Goal: Navigation & Orientation: Find specific page/section

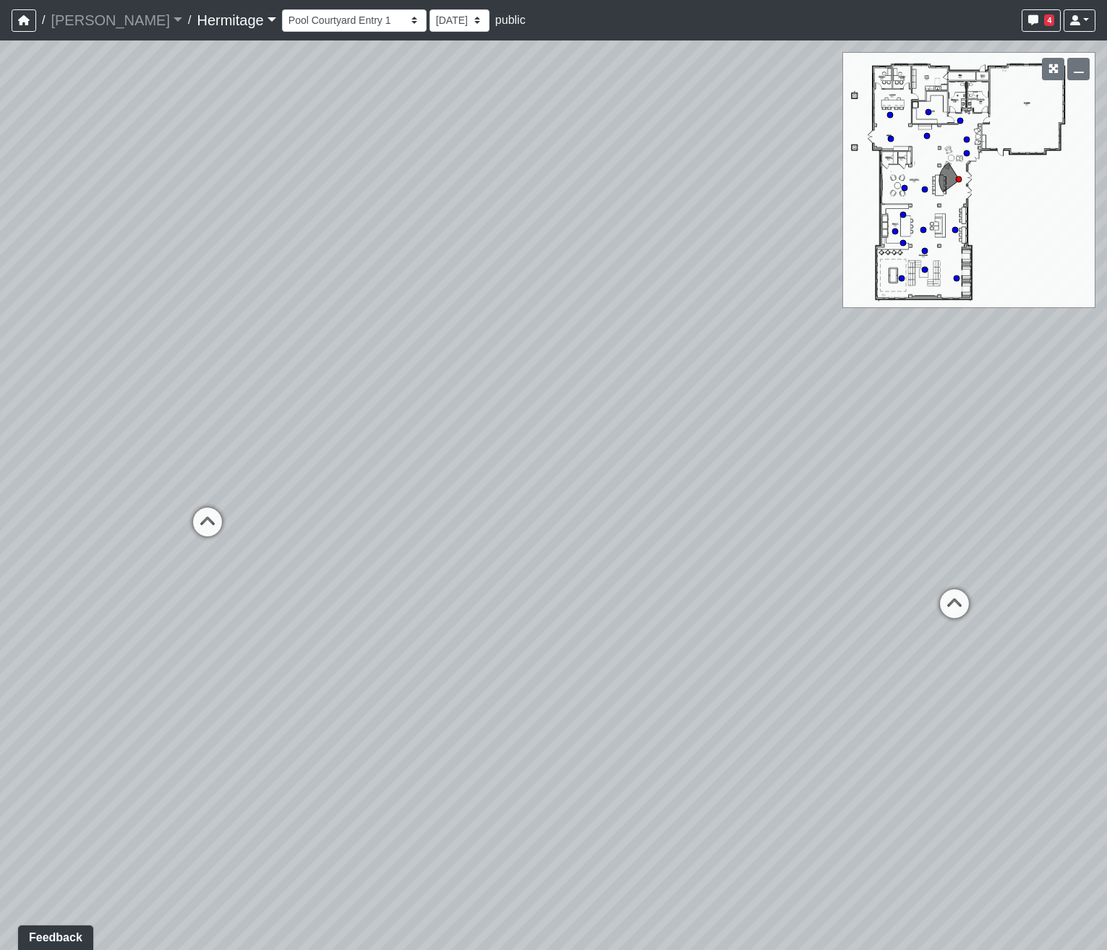
drag, startPoint x: 861, startPoint y: 565, endPoint x: 336, endPoint y: 534, distance: 525.8
click at [336, 534] on div "Loading... Community Table Loading... Pool Courtyard Entry 2 Loading... Leasing…" at bounding box center [553, 494] width 1107 height 909
drag, startPoint x: 661, startPoint y: 491, endPoint x: 173, endPoint y: 495, distance: 488.0
click at [173, 495] on div "Loading... Community Table Loading... Pool Courtyard Entry 2 Loading... Leasing…" at bounding box center [553, 494] width 1107 height 909
drag, startPoint x: 701, startPoint y: 497, endPoint x: 271, endPoint y: 494, distance: 430.2
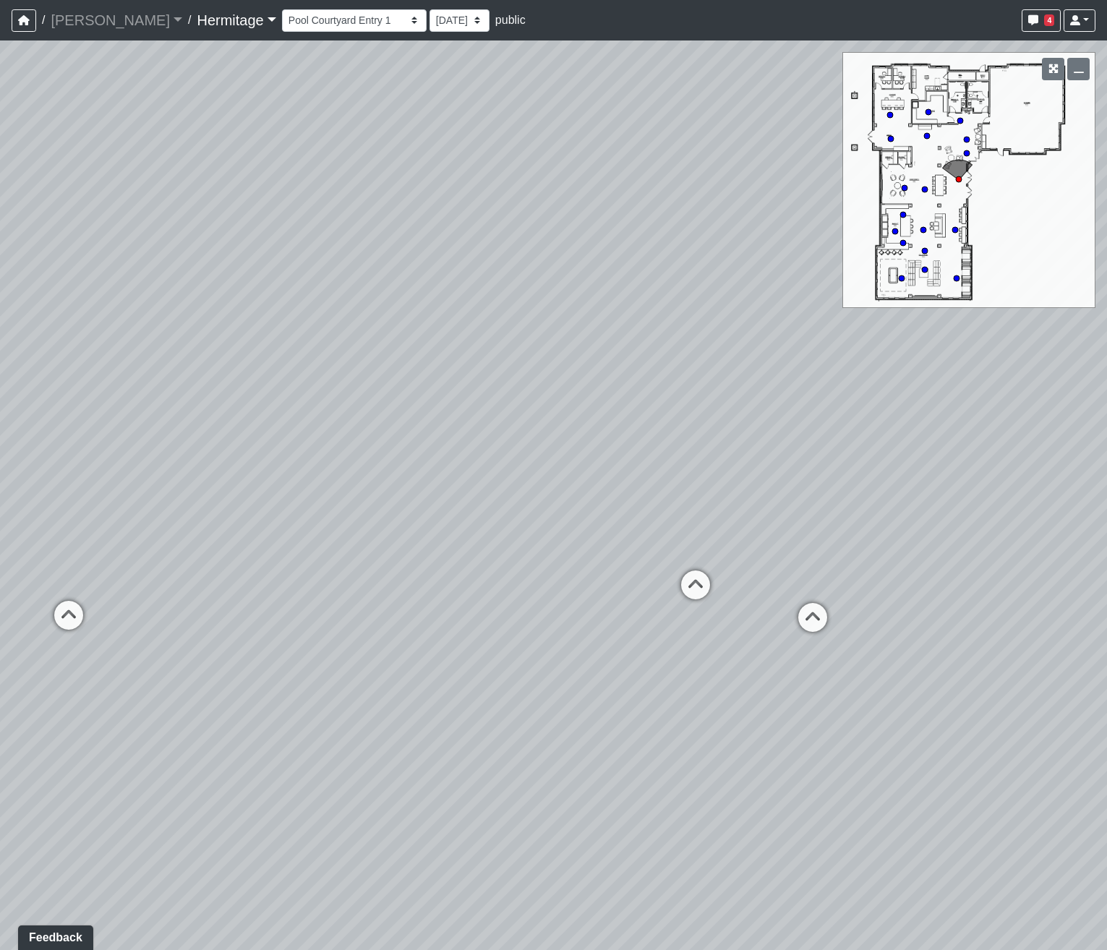
click at [271, 494] on div "Loading... Community Table Loading... Pool Courtyard Entry 2 Loading... Leasing…" at bounding box center [553, 494] width 1107 height 909
drag, startPoint x: 610, startPoint y: 496, endPoint x: 454, endPoint y: 513, distance: 157.0
click at [454, 513] on div "Loading... Community Table Loading... Pool Courtyard Entry 2 Loading... Leasing…" at bounding box center [553, 494] width 1107 height 909
drag, startPoint x: 314, startPoint y: 456, endPoint x: 948, endPoint y: 485, distance: 634.7
click at [948, 485] on div "Loading... Community Table Loading... Pool Courtyard Entry 2 Loading... Leasing…" at bounding box center [553, 494] width 1107 height 909
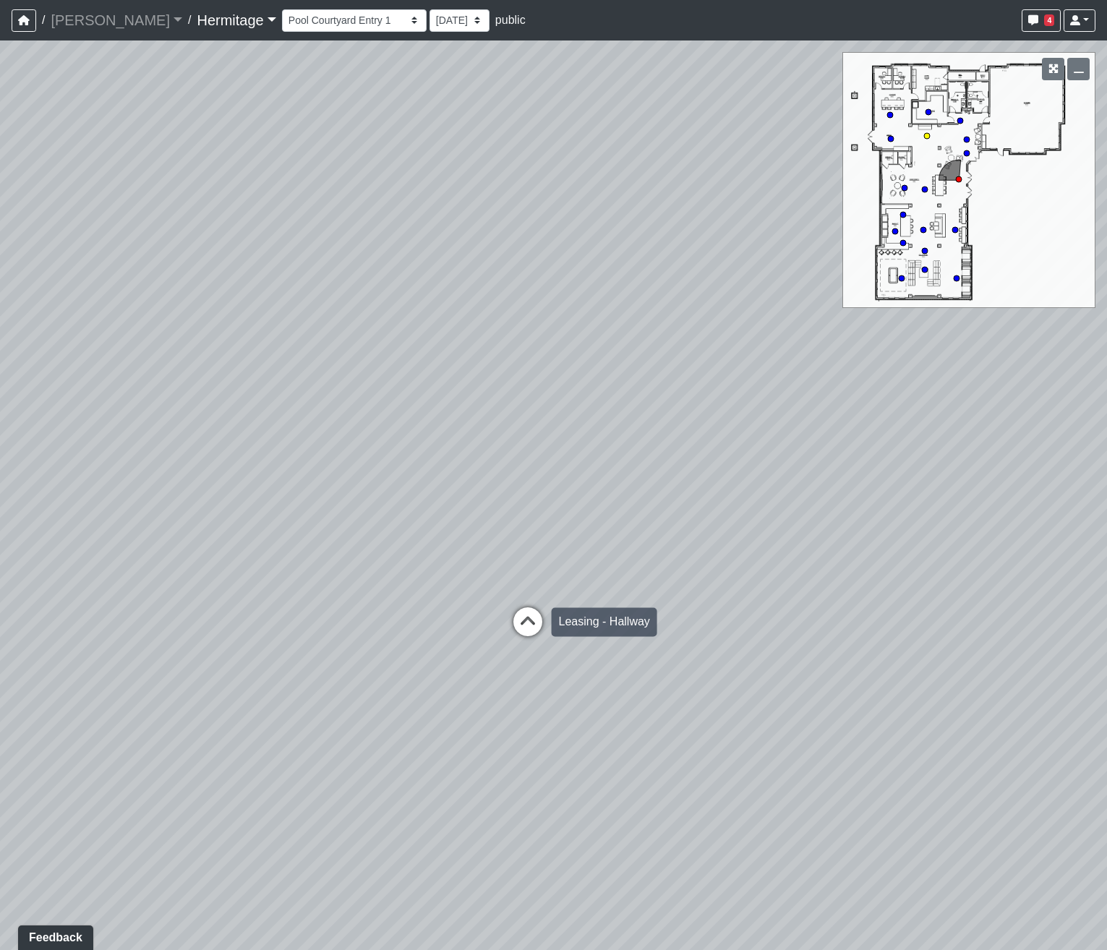
click at [523, 619] on icon at bounding box center [527, 628] width 43 height 43
drag, startPoint x: 367, startPoint y: 526, endPoint x: 216, endPoint y: 487, distance: 155.5
click at [220, 488] on div "Loading... Community Table Loading... Pool Courtyard Entry 2 Loading... Leasing…" at bounding box center [553, 494] width 1107 height 909
drag, startPoint x: 755, startPoint y: 491, endPoint x: 610, endPoint y: 366, distance: 191.7
click at [610, 366] on div "Loading... Community Table Loading... Pool Courtyard Entry 2 Loading... Leasing…" at bounding box center [553, 494] width 1107 height 909
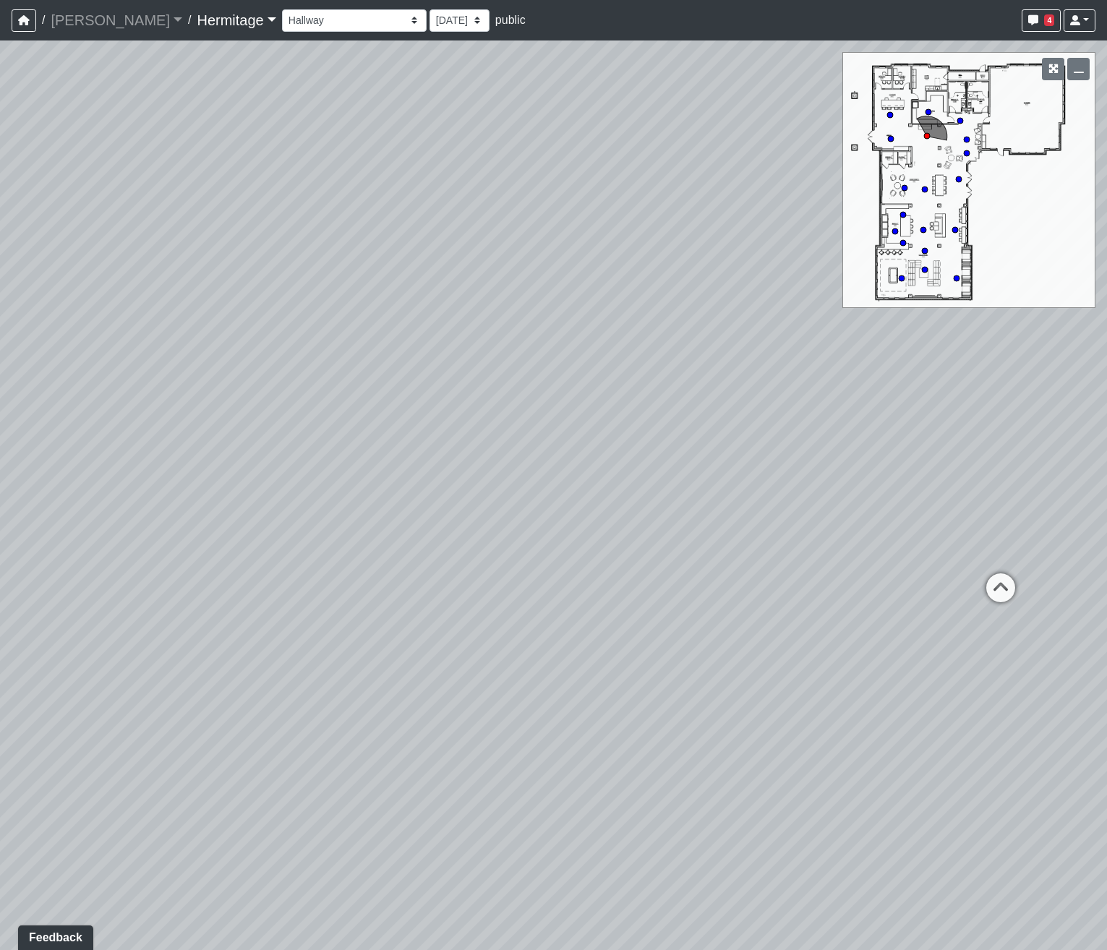
drag, startPoint x: 641, startPoint y: 308, endPoint x: 286, endPoint y: 374, distance: 361.9
click at [104, 369] on div "Loading... Community Table Loading... Pool Courtyard Entry 2 Loading... Leasing…" at bounding box center [553, 494] width 1107 height 909
drag, startPoint x: 577, startPoint y: 373, endPoint x: 83, endPoint y: 361, distance: 493.9
click at [83, 361] on div "Loading... Community Table Loading... Pool Courtyard Entry 2 Loading... Leasing…" at bounding box center [553, 494] width 1107 height 909
drag, startPoint x: 458, startPoint y: 393, endPoint x: -19, endPoint y: 400, distance: 476.5
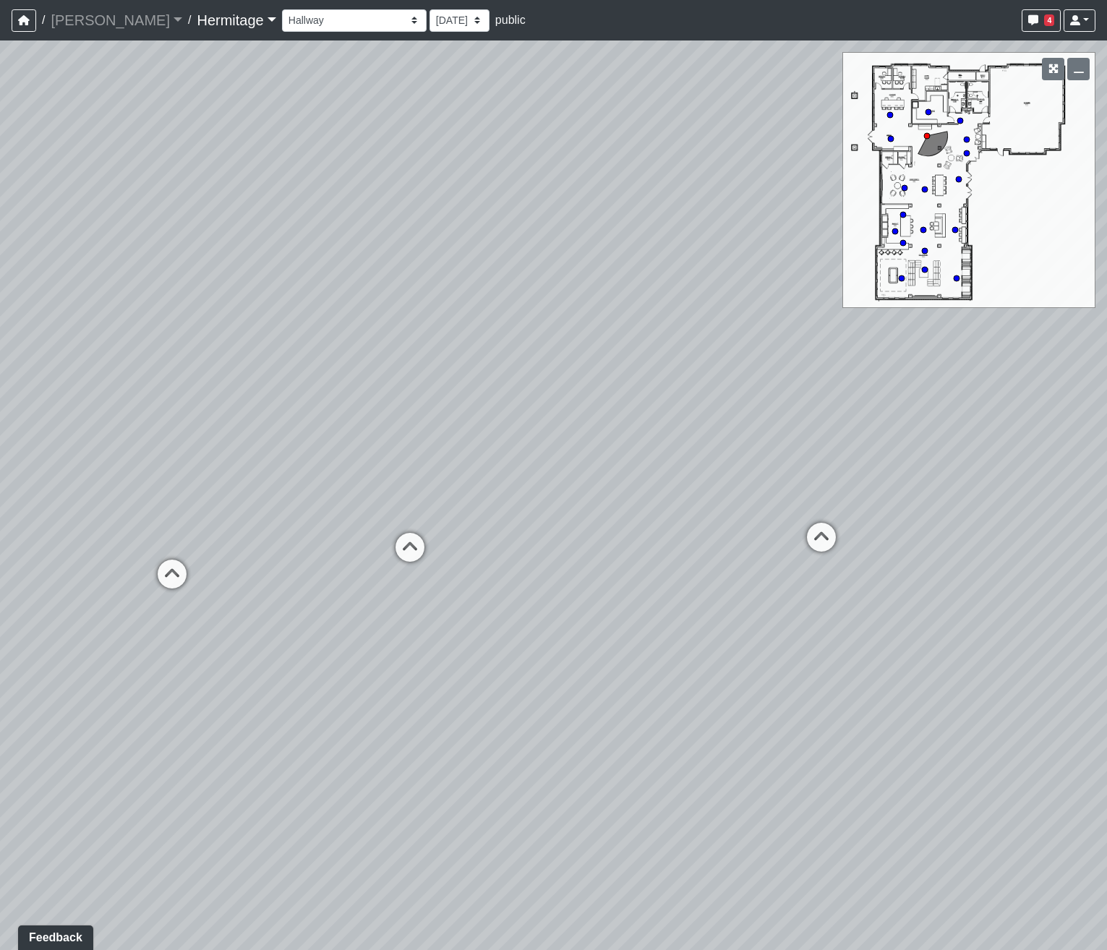
click at [0, 400] on html "/ [PERSON_NAME] Loading... / [GEOGRAPHIC_DATA] Loading... [GEOGRAPHIC_DATA] Loa…" at bounding box center [553, 475] width 1107 height 950
drag, startPoint x: 497, startPoint y: 402, endPoint x: 124, endPoint y: 400, distance: 373.0
click at [124, 400] on div "Loading... Community Table Loading... Pool Courtyard Entry 2 Loading... Leasing…" at bounding box center [553, 494] width 1107 height 909
click at [551, 515] on icon at bounding box center [553, 525] width 43 height 43
drag, startPoint x: 403, startPoint y: 607, endPoint x: 559, endPoint y: 607, distance: 156.2
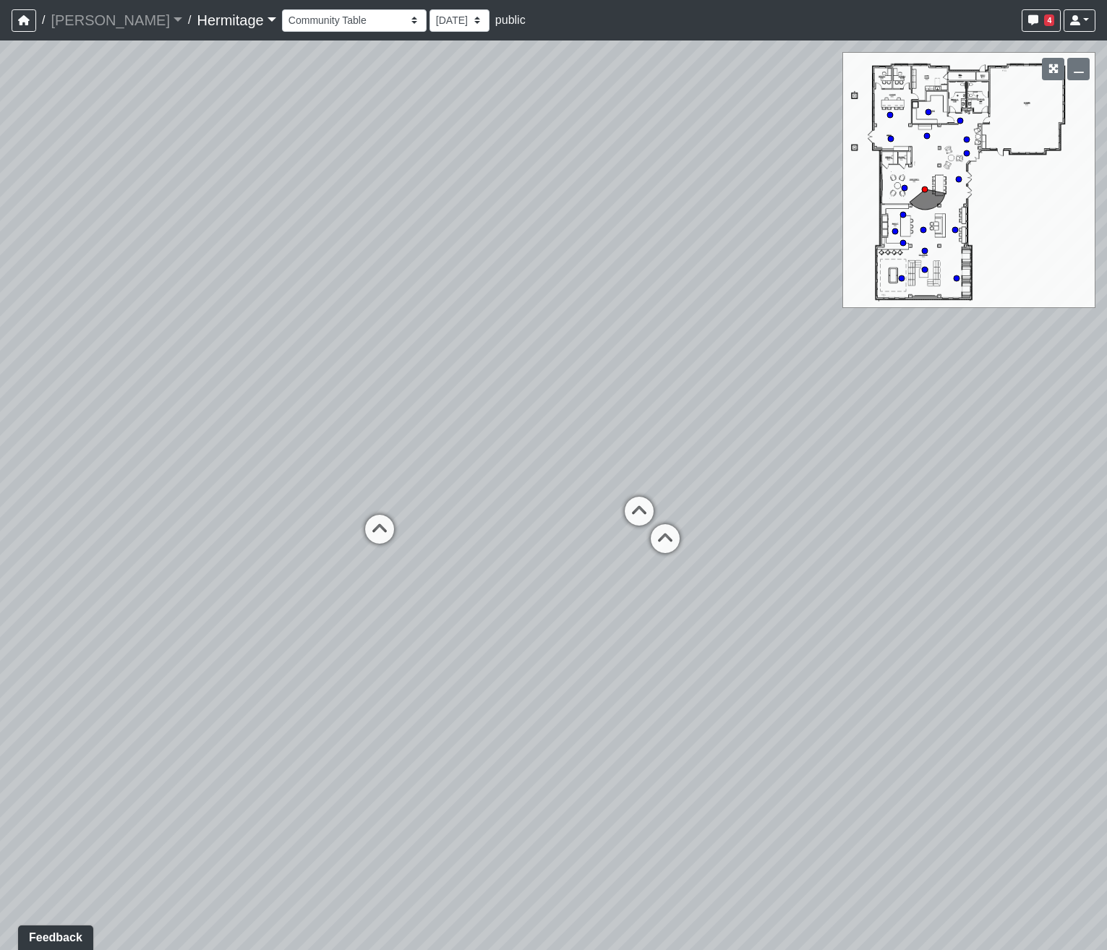
click at [559, 607] on div "Loading... Community Table Loading... Pool Courtyard Entry 2 Loading... Leasing…" at bounding box center [553, 494] width 1107 height 909
drag, startPoint x: 711, startPoint y: 621, endPoint x: 220, endPoint y: 580, distance: 491.9
click at [220, 580] on div "Loading... Community Table Loading... Pool Courtyard Entry 2 Loading... Leasing…" at bounding box center [553, 494] width 1107 height 909
drag, startPoint x: 601, startPoint y: 575, endPoint x: 296, endPoint y: 596, distance: 305.1
click at [296, 596] on div "Loading... Community Table Loading... Pool Courtyard Entry 2 Loading... Leasing…" at bounding box center [553, 494] width 1107 height 909
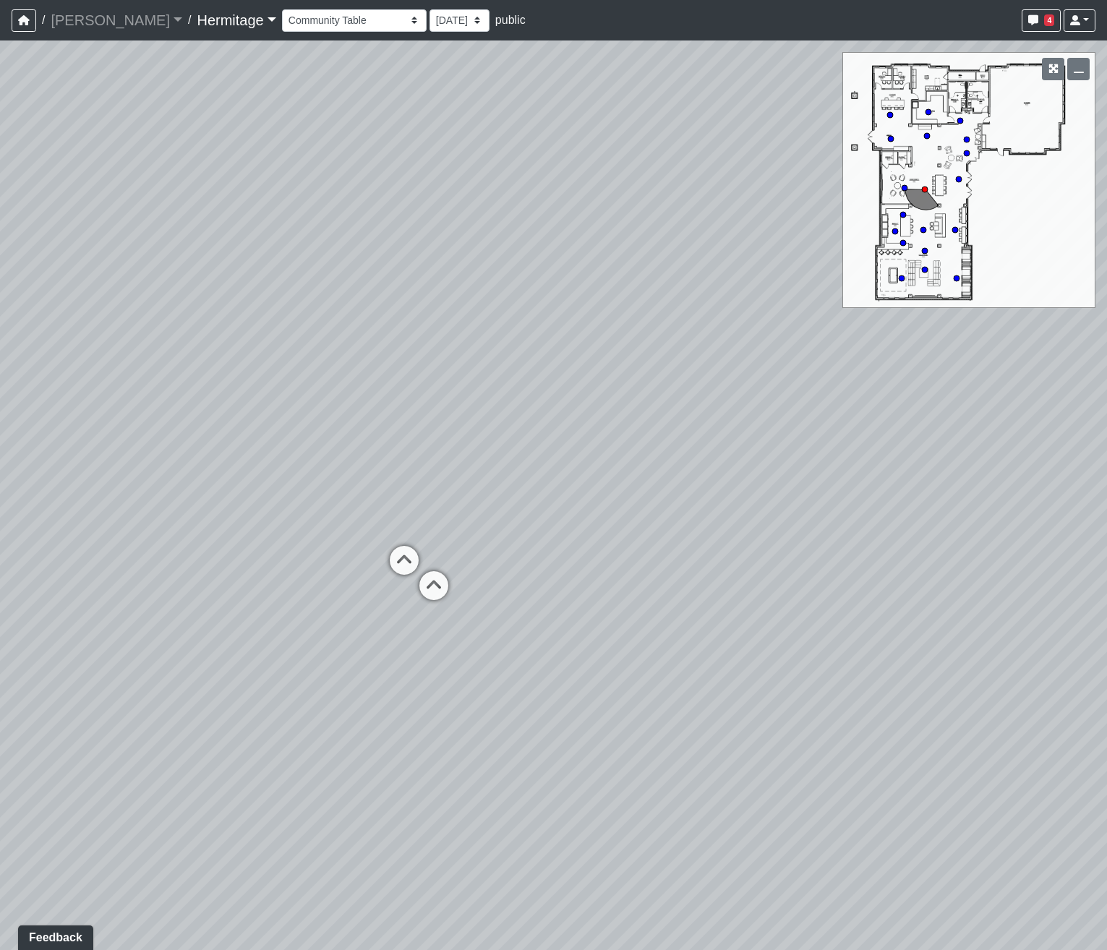
drag, startPoint x: 382, startPoint y: 537, endPoint x: 908, endPoint y: 595, distance: 528.8
click at [908, 595] on div "Loading... Community Table Loading... Pool Courtyard Entry 2 Loading... Leasing…" at bounding box center [553, 494] width 1107 height 909
click at [436, 558] on icon at bounding box center [441, 565] width 43 height 43
drag, startPoint x: 305, startPoint y: 558, endPoint x: 1152, endPoint y: 478, distance: 851.1
click at [1106, 478] on html "/ [PERSON_NAME] Loading... / [GEOGRAPHIC_DATA] Loading... [GEOGRAPHIC_DATA] Loa…" at bounding box center [553, 475] width 1107 height 950
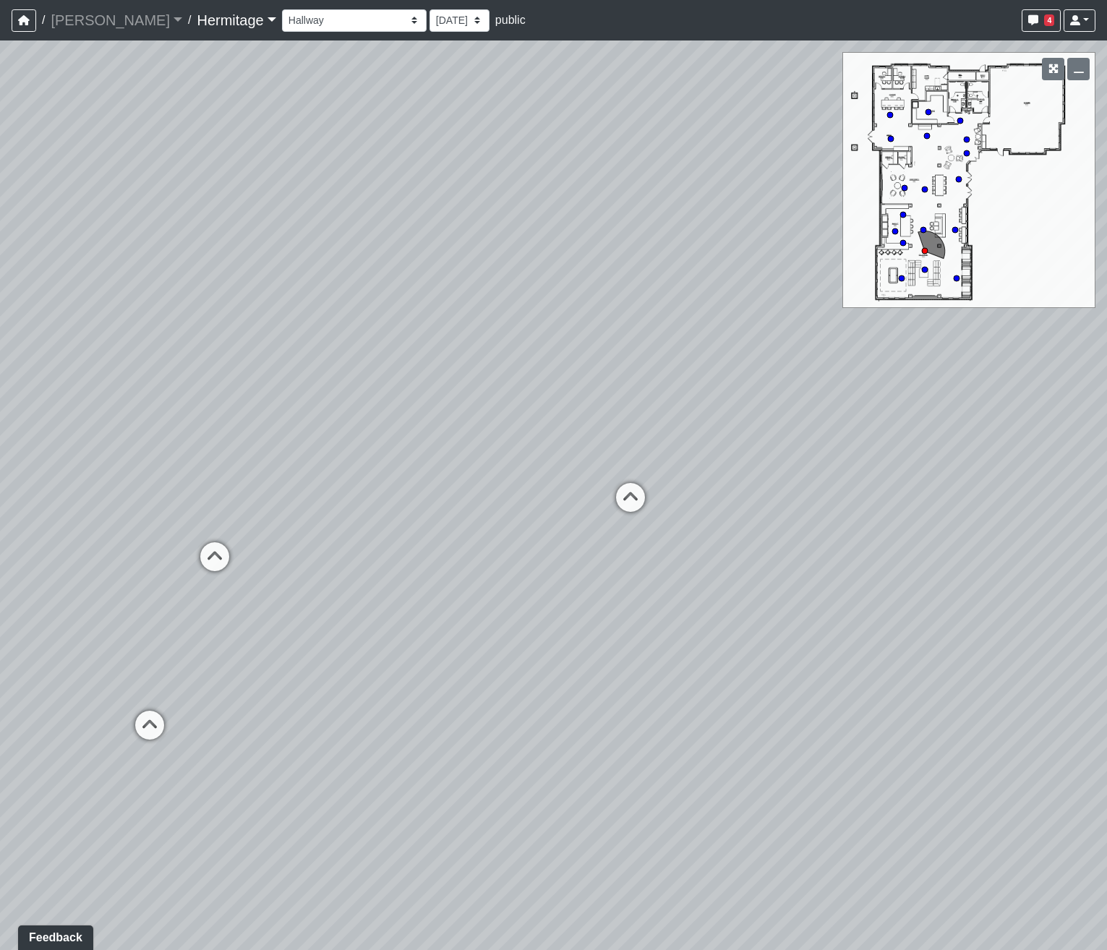
drag, startPoint x: 440, startPoint y: 549, endPoint x: 1000, endPoint y: 597, distance: 561.6
click at [1000, 597] on div "Loading... Community Table Loading... Pool Courtyard Entry 2 Loading... Leasing…" at bounding box center [553, 494] width 1107 height 909
drag, startPoint x: 727, startPoint y: 555, endPoint x: 281, endPoint y: 551, distance: 446.1
click at [283, 551] on div "Loading... Community Table Loading... Pool Courtyard Entry 2 Loading... Leasing…" at bounding box center [553, 494] width 1107 height 909
drag, startPoint x: 479, startPoint y: 572, endPoint x: 93, endPoint y: 564, distance: 386.1
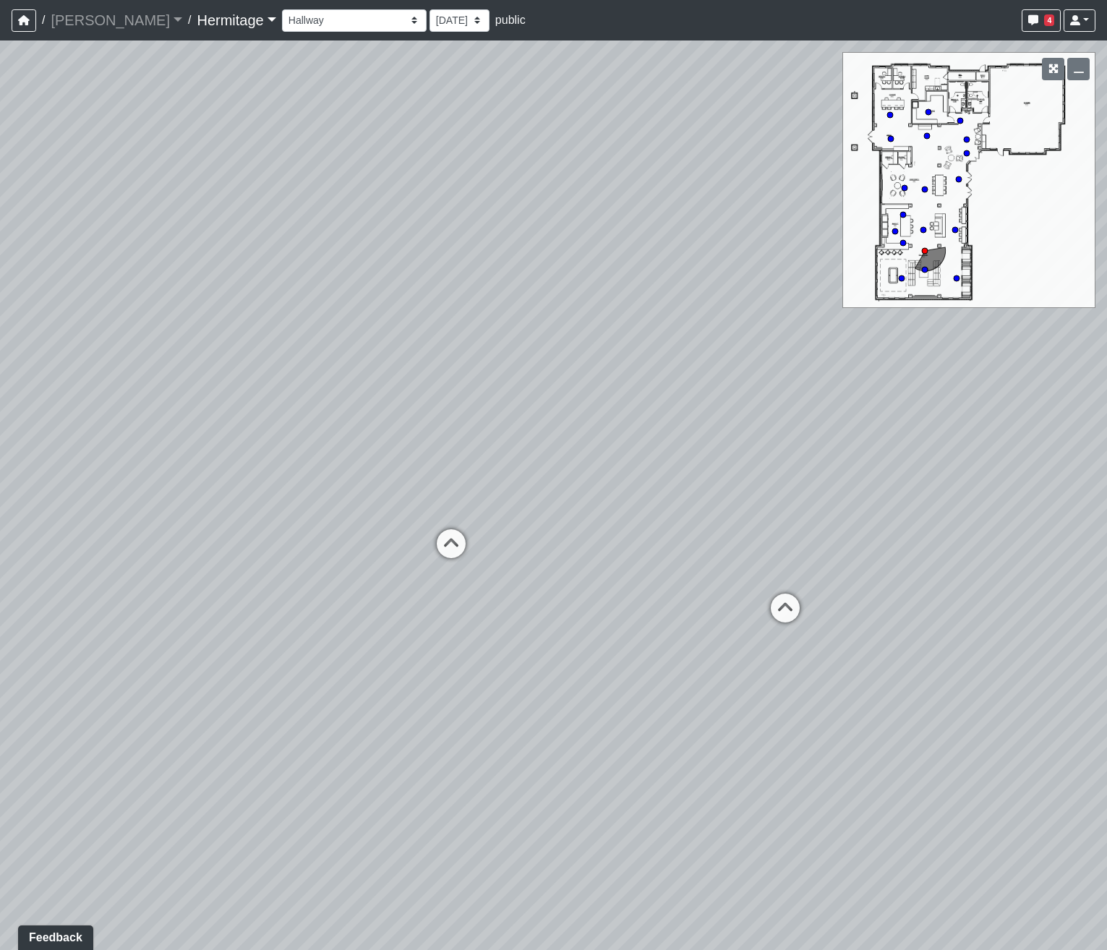
click at [93, 564] on div "Loading... Community Table Loading... Pool Courtyard Entry 2 Loading... Leasing…" at bounding box center [553, 494] width 1107 height 909
drag, startPoint x: 424, startPoint y: 565, endPoint x: 184, endPoint y: 576, distance: 240.3
click at [184, 576] on div "Loading... Community Table Loading... Pool Courtyard Entry 2 Loading... Leasing…" at bounding box center [553, 494] width 1107 height 909
drag, startPoint x: 615, startPoint y: 600, endPoint x: 281, endPoint y: 578, distance: 334.7
click at [281, 578] on div "Loading... Community Table Loading... Pool Courtyard Entry 2 Loading... Leasing…" at bounding box center [553, 494] width 1107 height 909
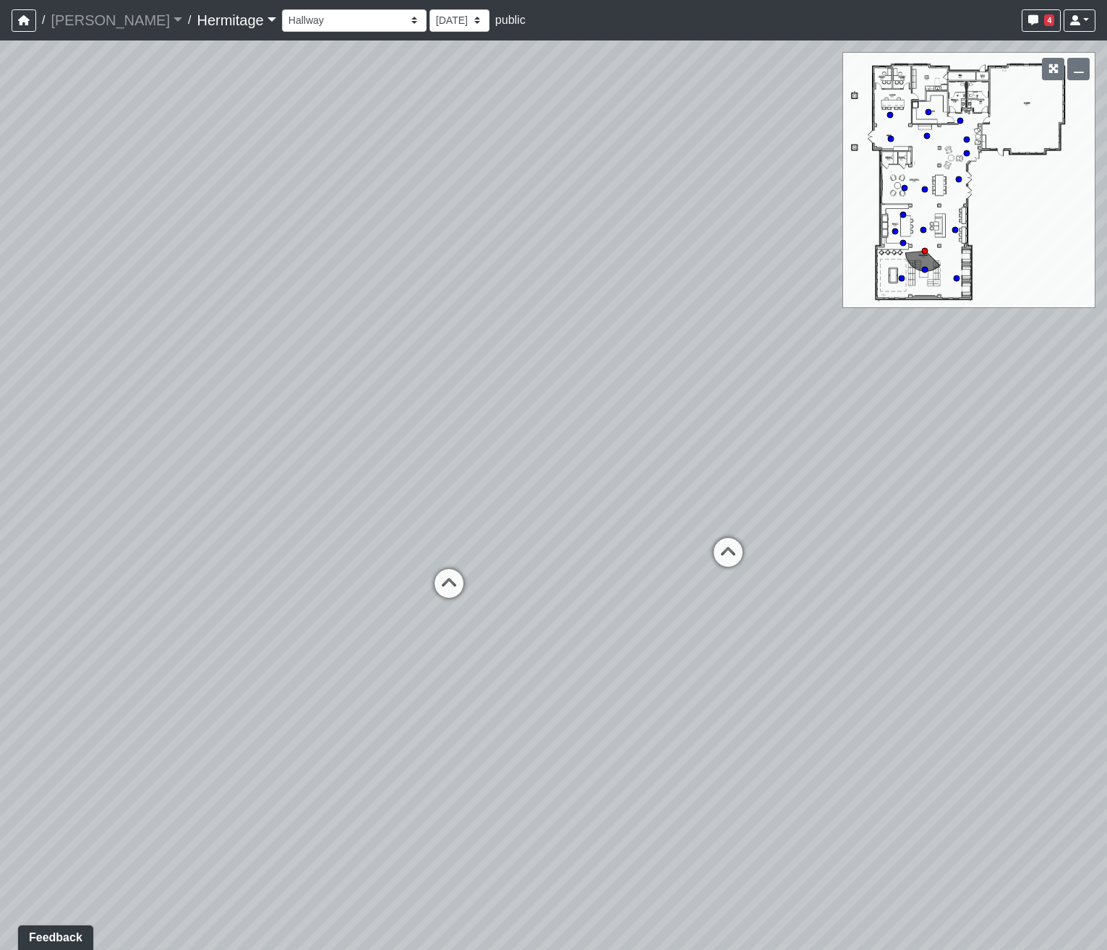
drag, startPoint x: 788, startPoint y: 494, endPoint x: 309, endPoint y: 488, distance: 479.3
click at [309, 488] on div "Loading... Community Table Loading... Pool Courtyard Entry 2 Loading... Leasing…" at bounding box center [553, 494] width 1107 height 909
drag, startPoint x: 761, startPoint y: 488, endPoint x: 1221, endPoint y: 513, distance: 461.2
click at [1106, 513] on html "/ [PERSON_NAME] Loading... / [GEOGRAPHIC_DATA] Loading... [GEOGRAPHIC_DATA] Loa…" at bounding box center [553, 475] width 1107 height 950
drag, startPoint x: 327, startPoint y: 421, endPoint x: 1196, endPoint y: 411, distance: 869.0
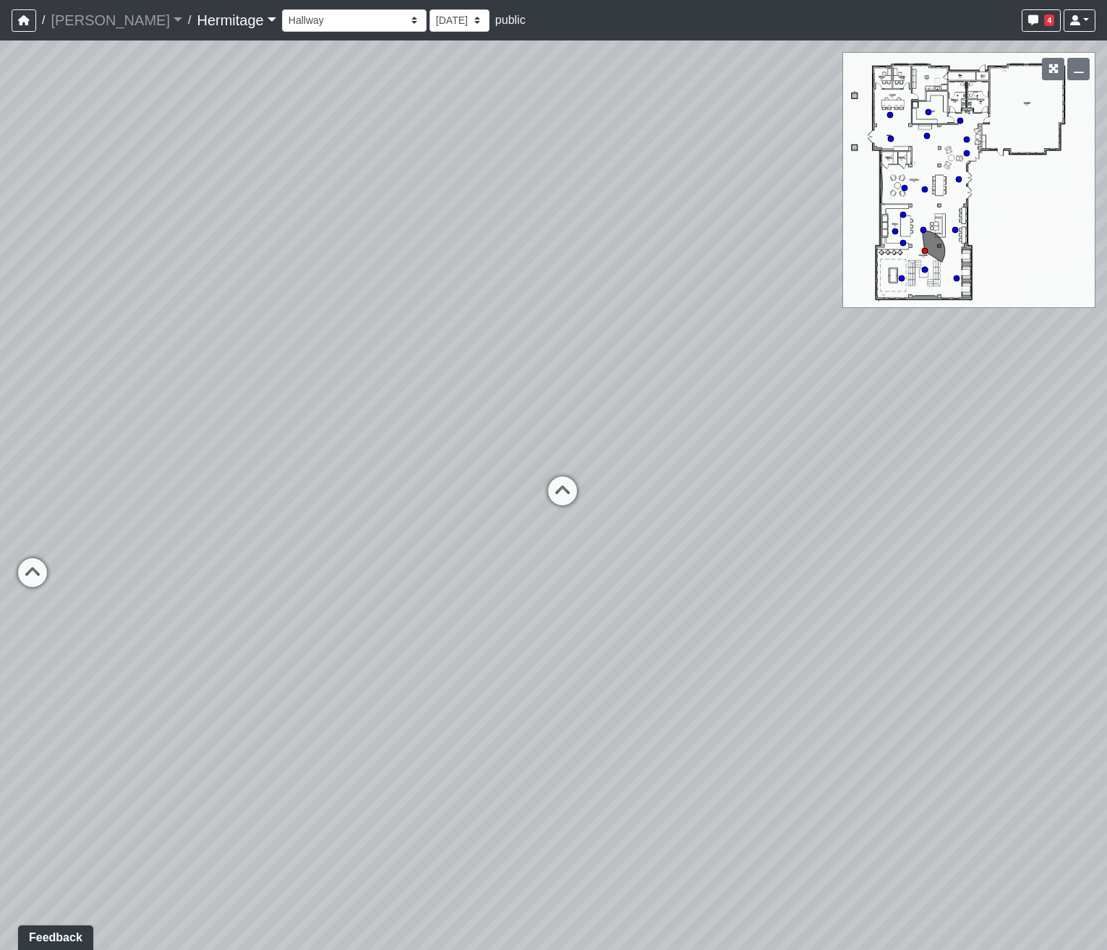
click at [1106, 411] on html "/ [PERSON_NAME] Loading... / [GEOGRAPHIC_DATA] Loading... [GEOGRAPHIC_DATA] Loa…" at bounding box center [553, 475] width 1107 height 950
drag, startPoint x: 326, startPoint y: 481, endPoint x: 930, endPoint y: 434, distance: 605.5
click at [930, 434] on div "Loading... Community Table Loading... Pool Courtyard Entry 2 Loading... Leasing…" at bounding box center [553, 494] width 1107 height 909
click at [598, 496] on icon at bounding box center [603, 504] width 43 height 43
click at [620, 498] on icon at bounding box center [623, 511] width 43 height 43
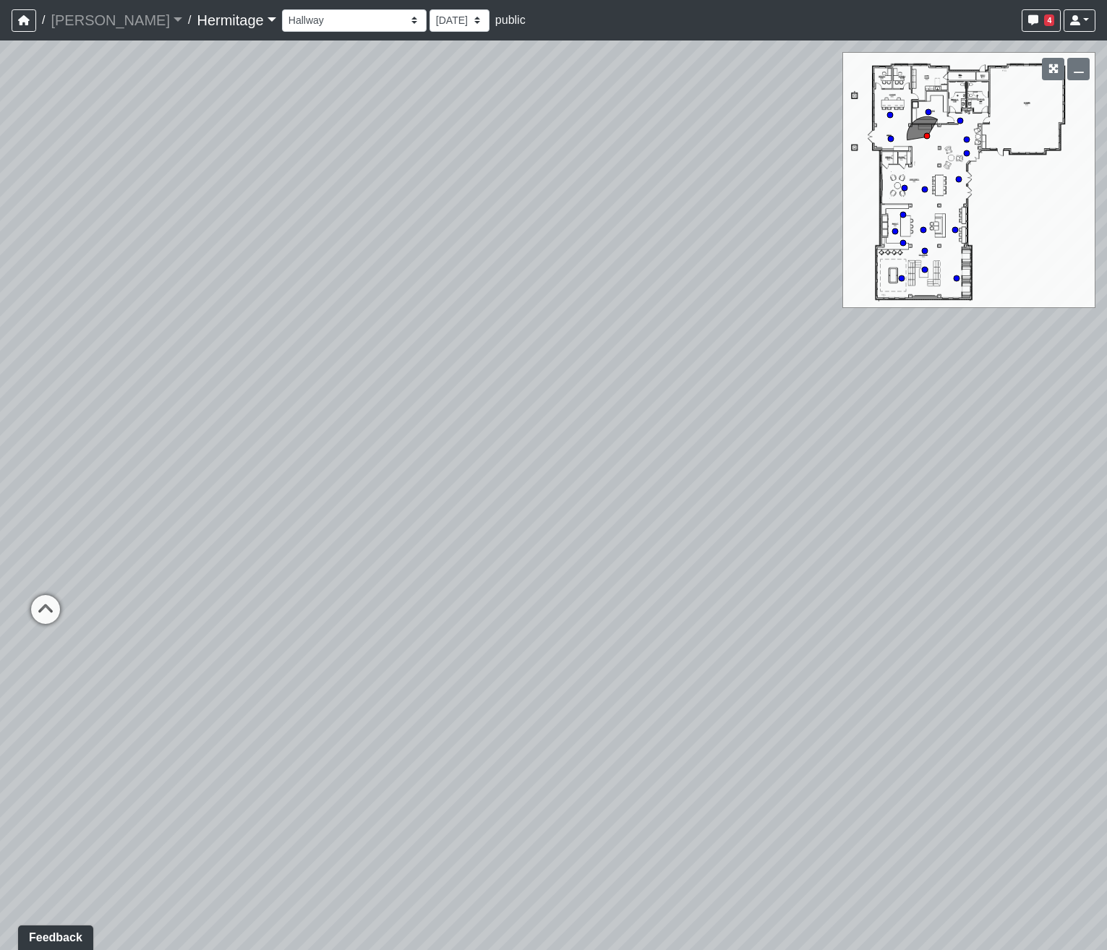
drag, startPoint x: 620, startPoint y: 442, endPoint x: 831, endPoint y: 487, distance: 215.8
click at [940, 454] on div "Loading... Community Table Loading... Pool Courtyard Entry 2 Loading... Leasing…" at bounding box center [553, 494] width 1107 height 909
drag, startPoint x: 397, startPoint y: 466, endPoint x: 613, endPoint y: 536, distance: 227.3
click at [625, 535] on div "Loading... Community Table Loading... Pool Courtyard Entry 2 Loading... Leasing…" at bounding box center [553, 494] width 1107 height 909
click at [426, 590] on icon at bounding box center [429, 602] width 43 height 43
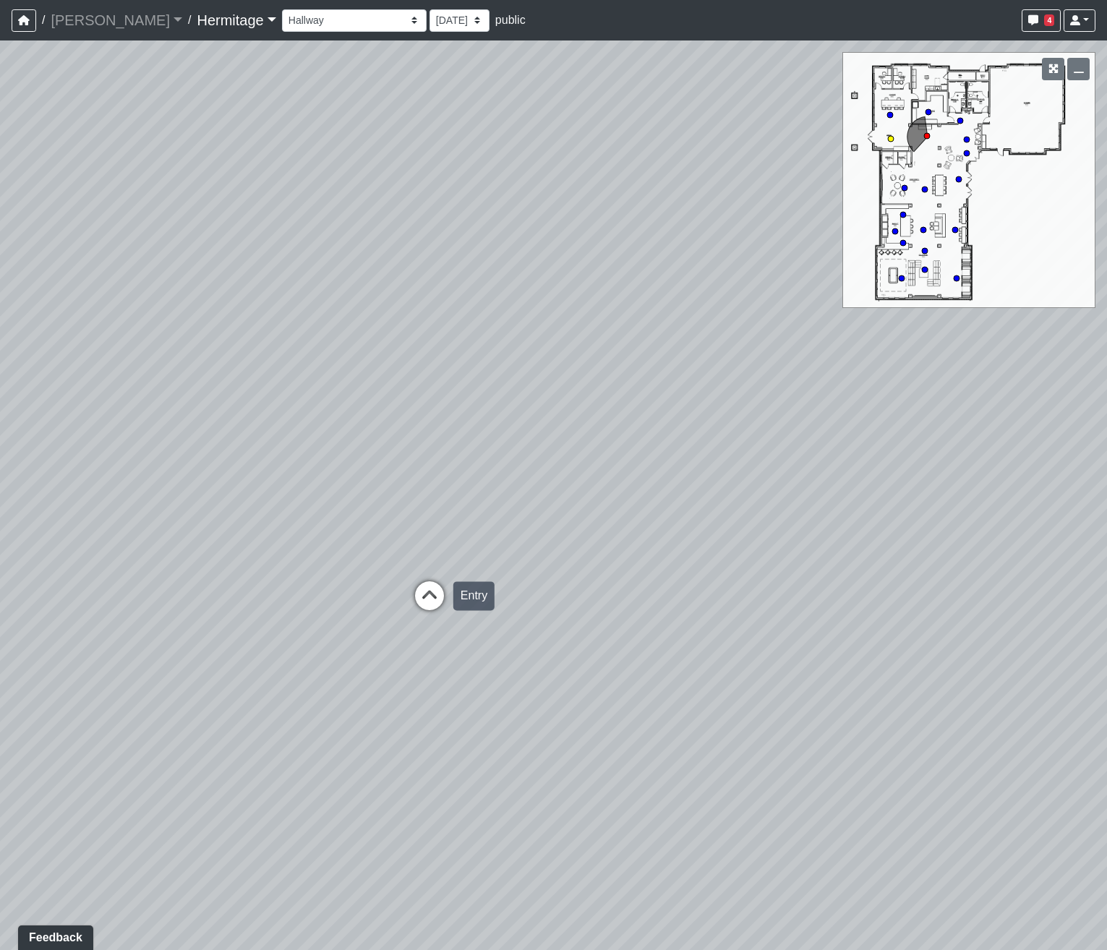
select select "oy93aZKNaQrBWGxb9eKMoQ"
drag, startPoint x: 568, startPoint y: 548, endPoint x: 98, endPoint y: 557, distance: 469.3
click at [98, 557] on div "Loading... Community Table Loading... Pool Courtyard Entry 2 Loading... Leasing…" at bounding box center [553, 494] width 1107 height 909
drag, startPoint x: 497, startPoint y: 520, endPoint x: 167, endPoint y: 510, distance: 329.8
click at [167, 510] on div "Loading... Community Table Loading... Pool Courtyard Entry 2 Loading... Leasing…" at bounding box center [553, 494] width 1107 height 909
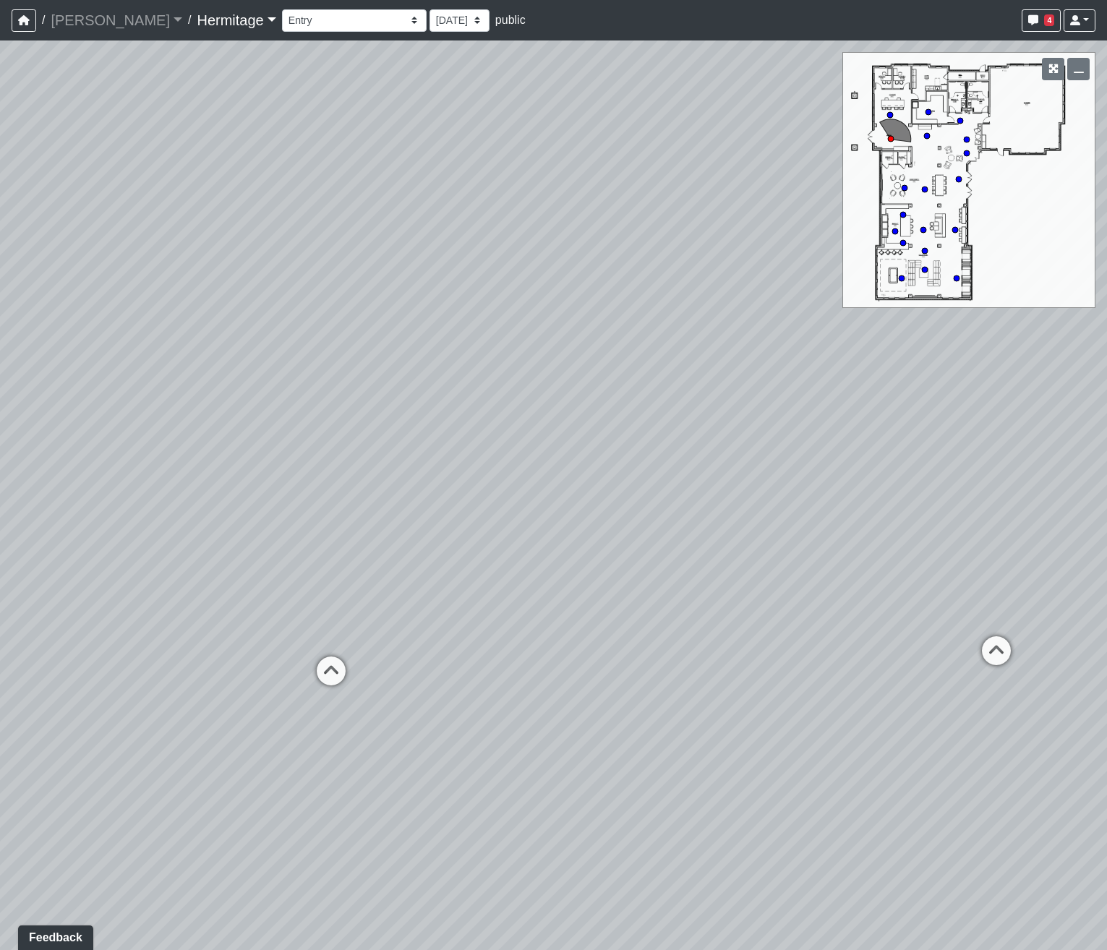
drag, startPoint x: 635, startPoint y: 514, endPoint x: 468, endPoint y: 515, distance: 167.0
click at [468, 515] on div "Loading... Community Table Loading... Pool Courtyard Entry 2 Loading... Leasing…" at bounding box center [553, 494] width 1107 height 909
drag
click at [252, 620] on div "Loading... Community Table Loading... Pool Courtyard Entry 2 Loading... Leasing…" at bounding box center [553, 494] width 1107 height 909
